Goal: Task Accomplishment & Management: Manage account settings

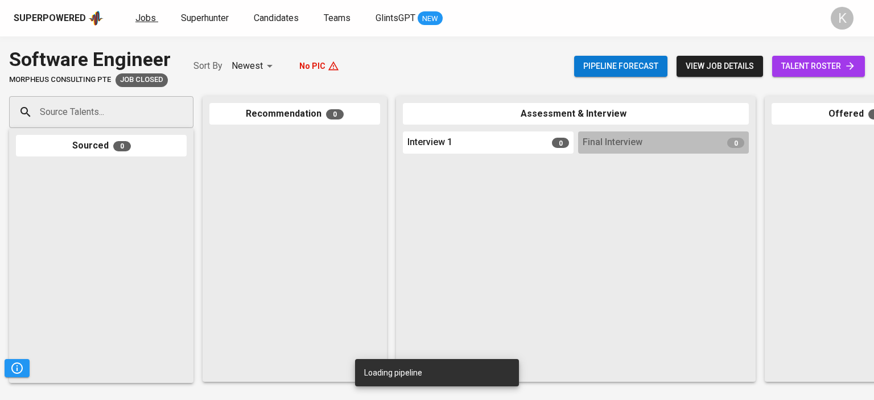
click at [150, 14] on span "Jobs" at bounding box center [145, 18] width 20 height 11
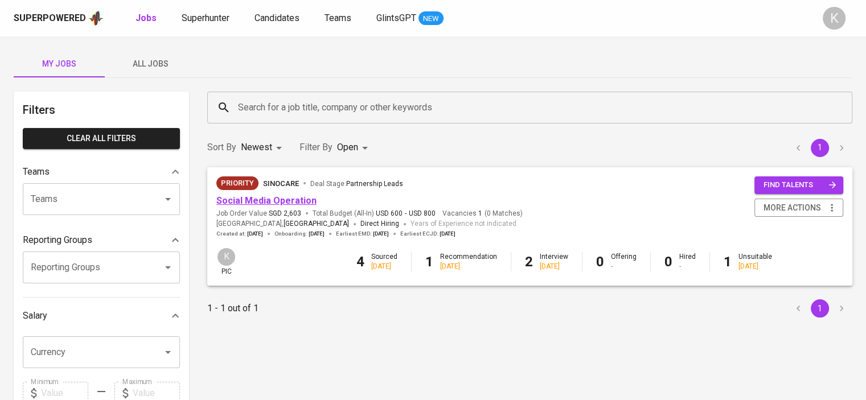
click at [307, 201] on link "Social Media Operation" at bounding box center [266, 200] width 100 height 11
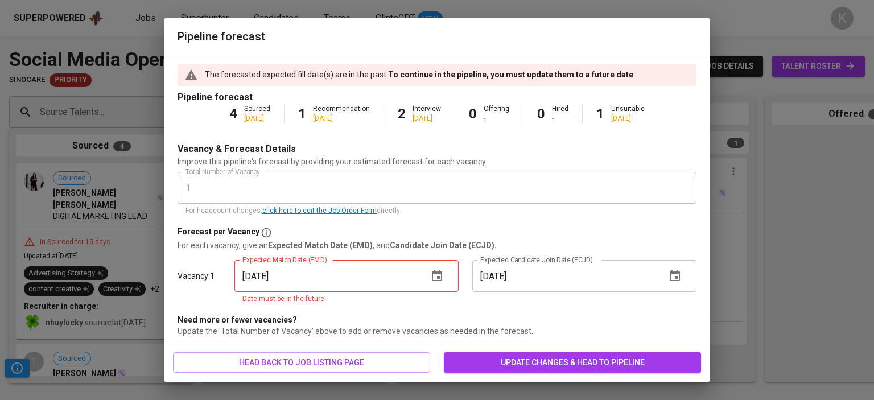
click at [500, 365] on span "update changes & head to pipeline" at bounding box center [572, 363] width 239 height 14
click at [432, 273] on icon "button" at bounding box center [437, 275] width 10 height 11
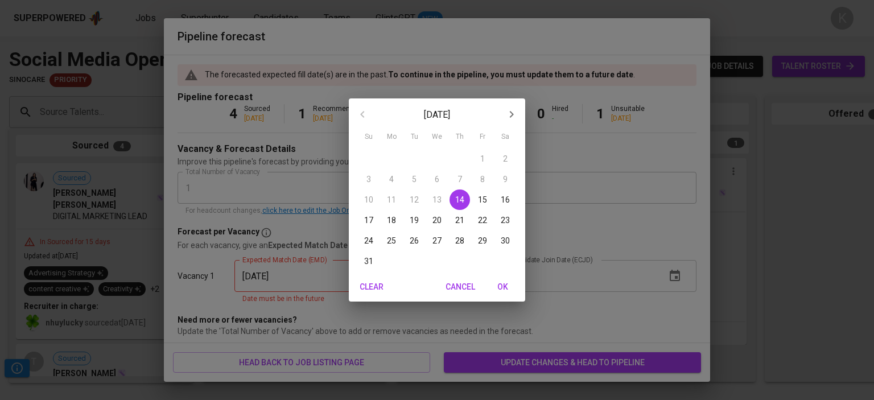
click at [487, 220] on p "22" at bounding box center [482, 220] width 9 height 11
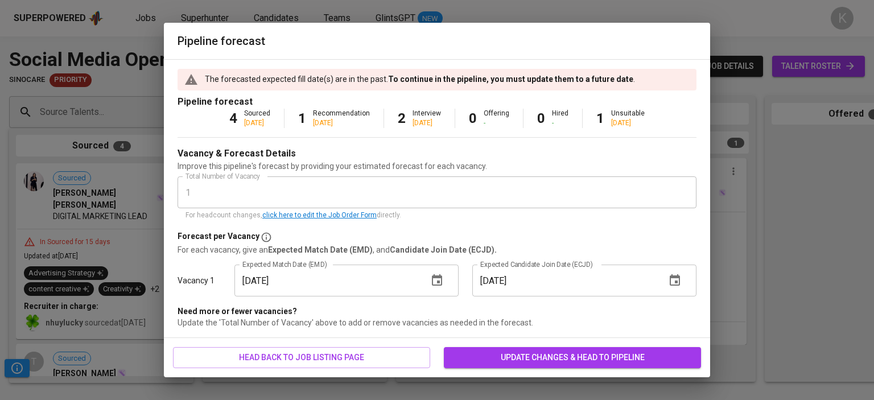
type input "[DATE]"
click at [510, 356] on span "update changes & head to pipeline" at bounding box center [572, 358] width 239 height 14
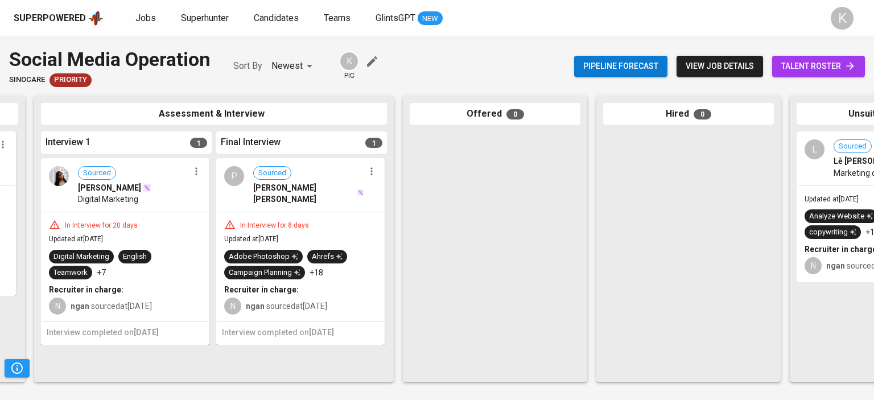
scroll to position [0, 365]
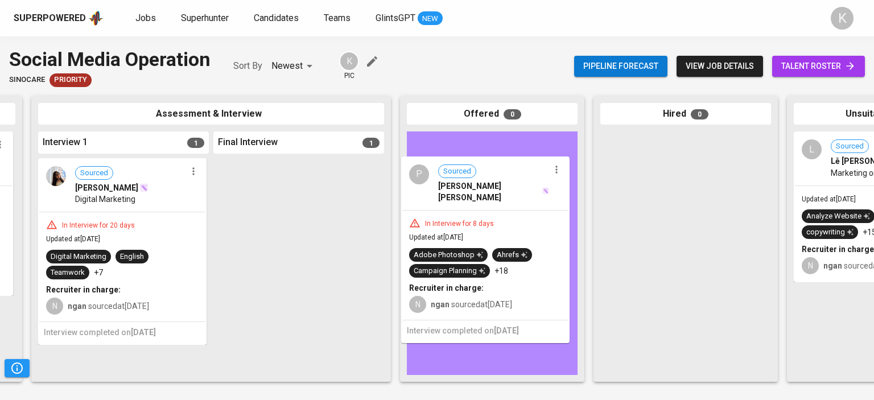
drag, startPoint x: 274, startPoint y: 188, endPoint x: 470, endPoint y: 184, distance: 195.8
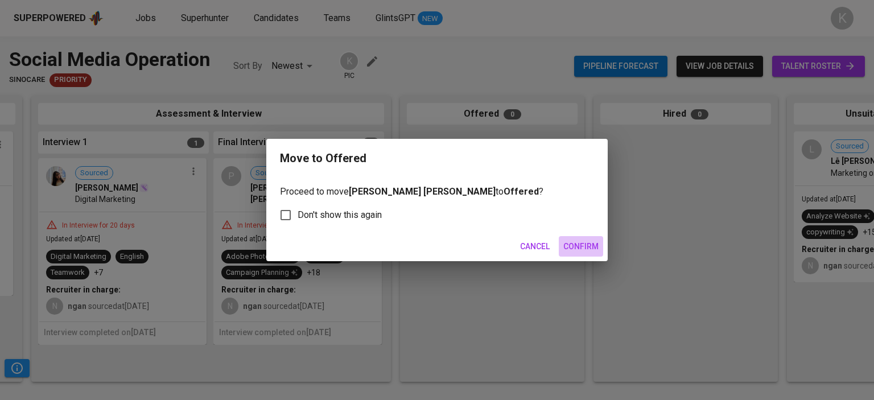
click at [571, 247] on span "Confirm" at bounding box center [580, 247] width 35 height 14
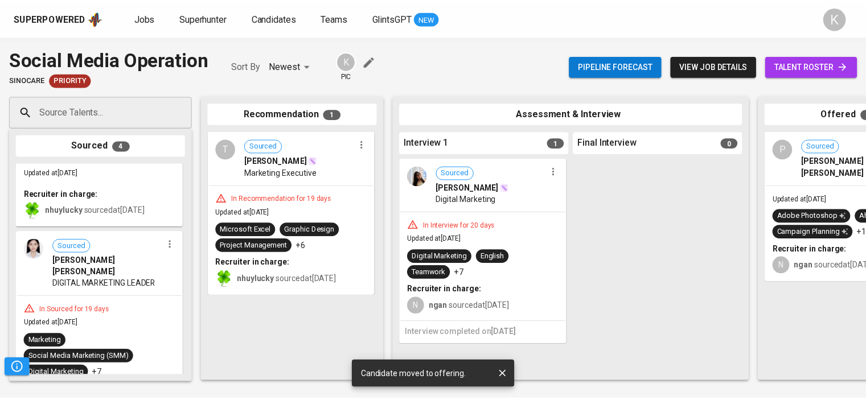
scroll to position [435, 0]
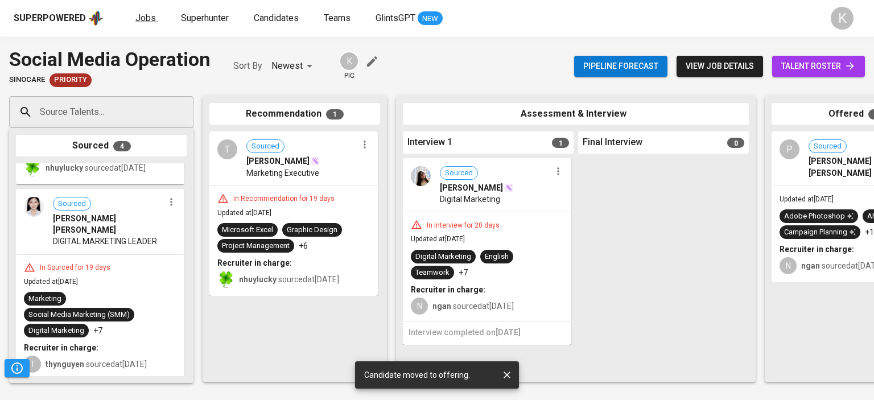
click at [150, 18] on span "Jobs" at bounding box center [145, 18] width 20 height 11
